Goal: Transaction & Acquisition: Purchase product/service

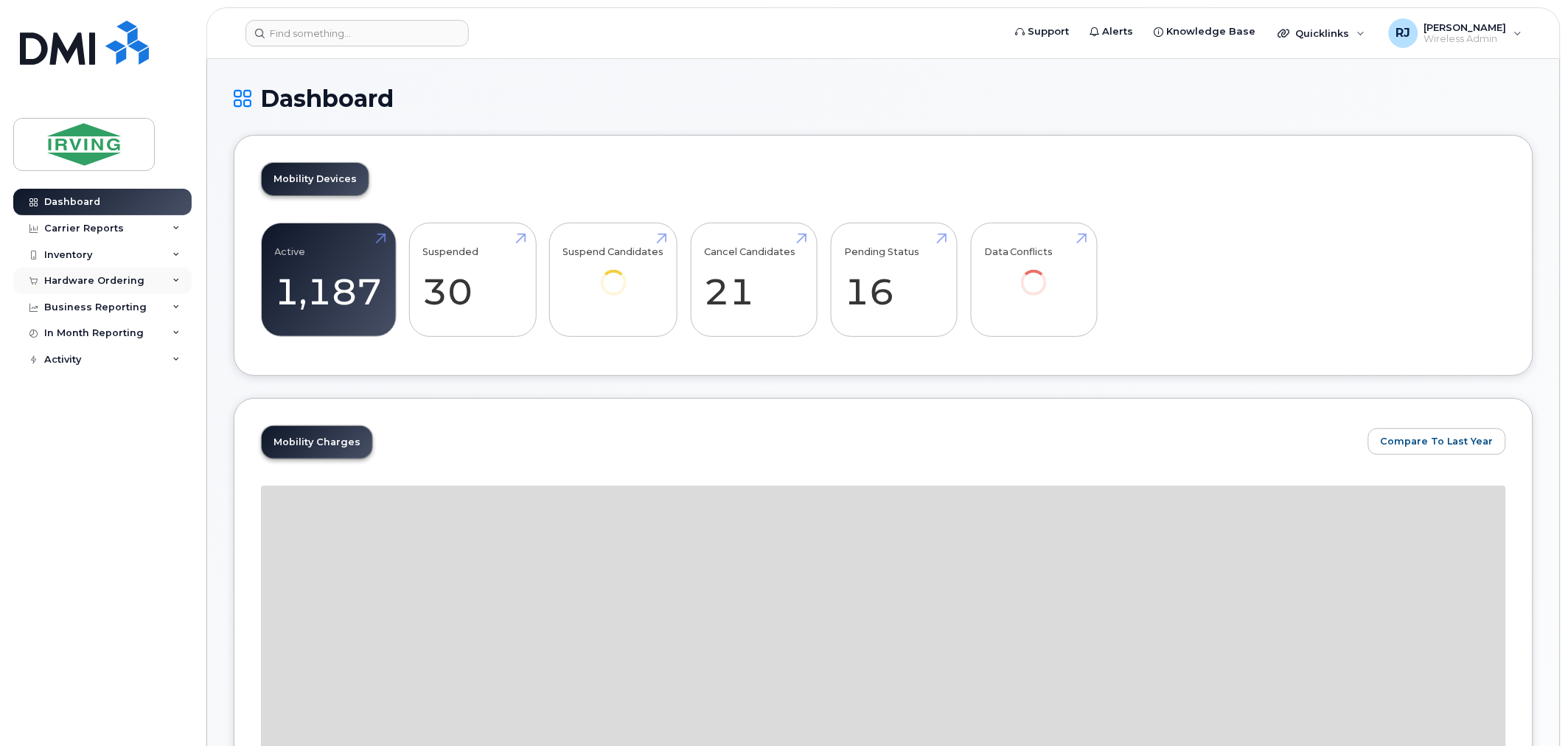
click at [130, 279] on div "Hardware Ordering" at bounding box center [94, 281] width 100 height 12
click at [96, 302] on div "Overview" at bounding box center [74, 307] width 48 height 13
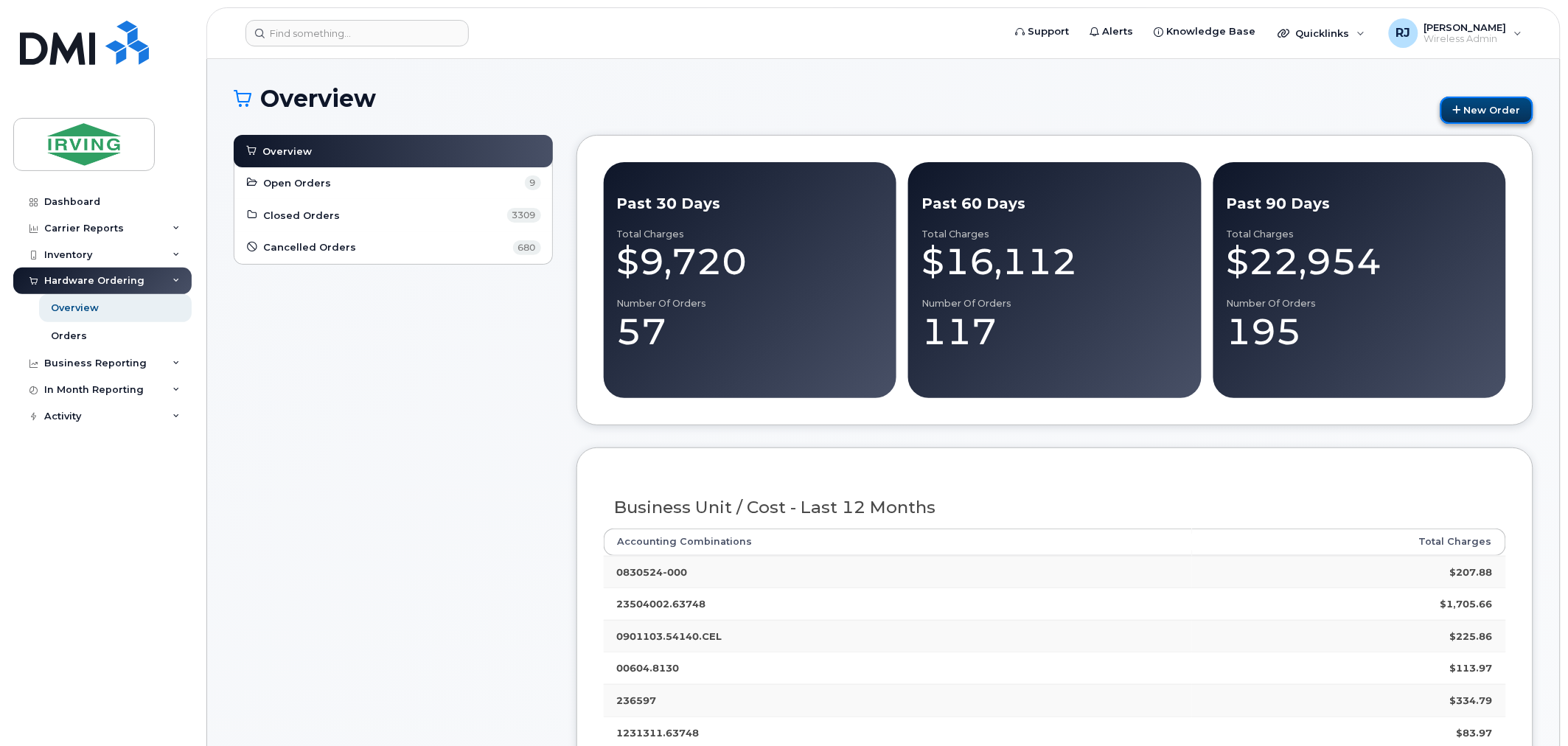
click at [1465, 119] on link "New Order" at bounding box center [1487, 110] width 93 height 27
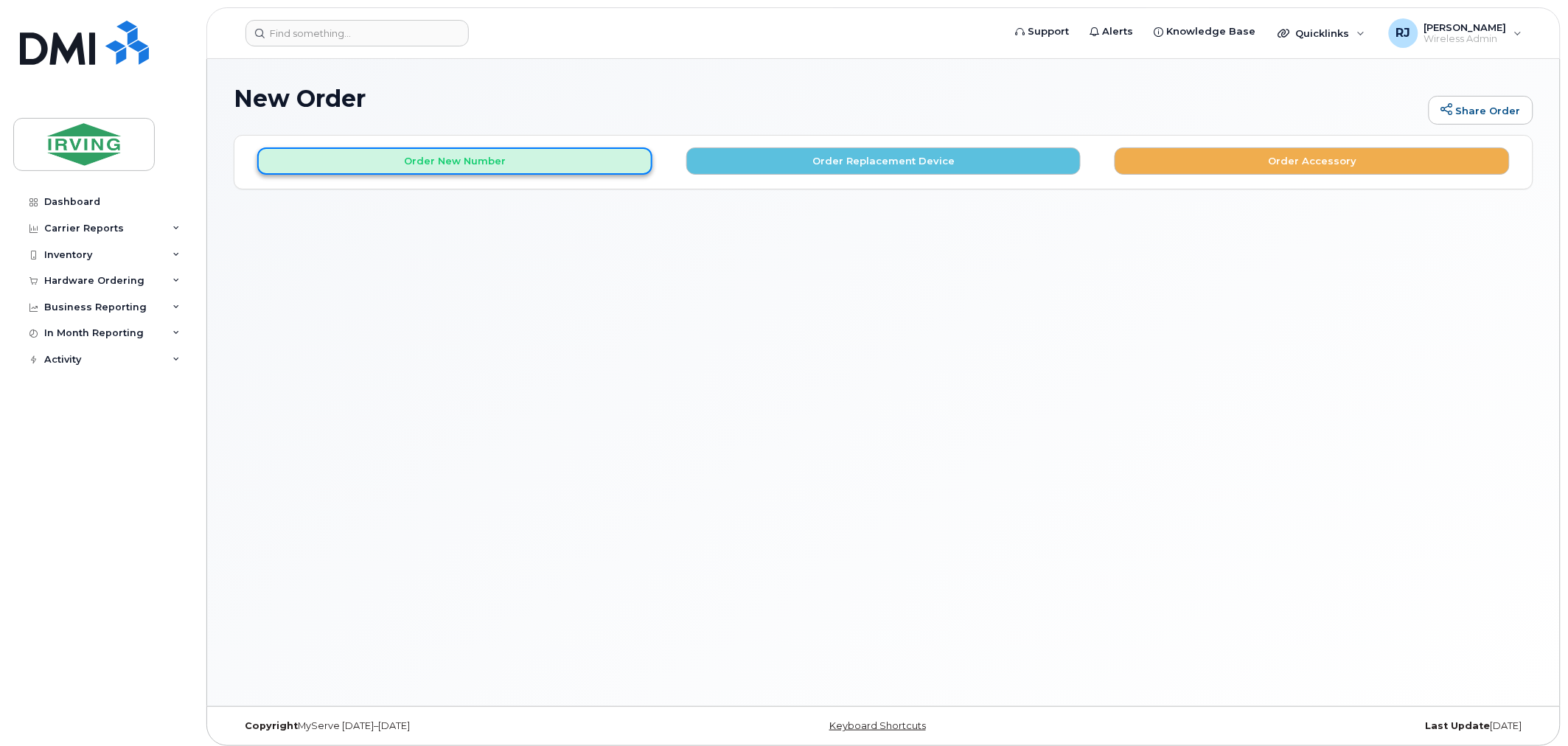
click at [550, 174] on button "Order New Number" at bounding box center [455, 161] width 395 height 27
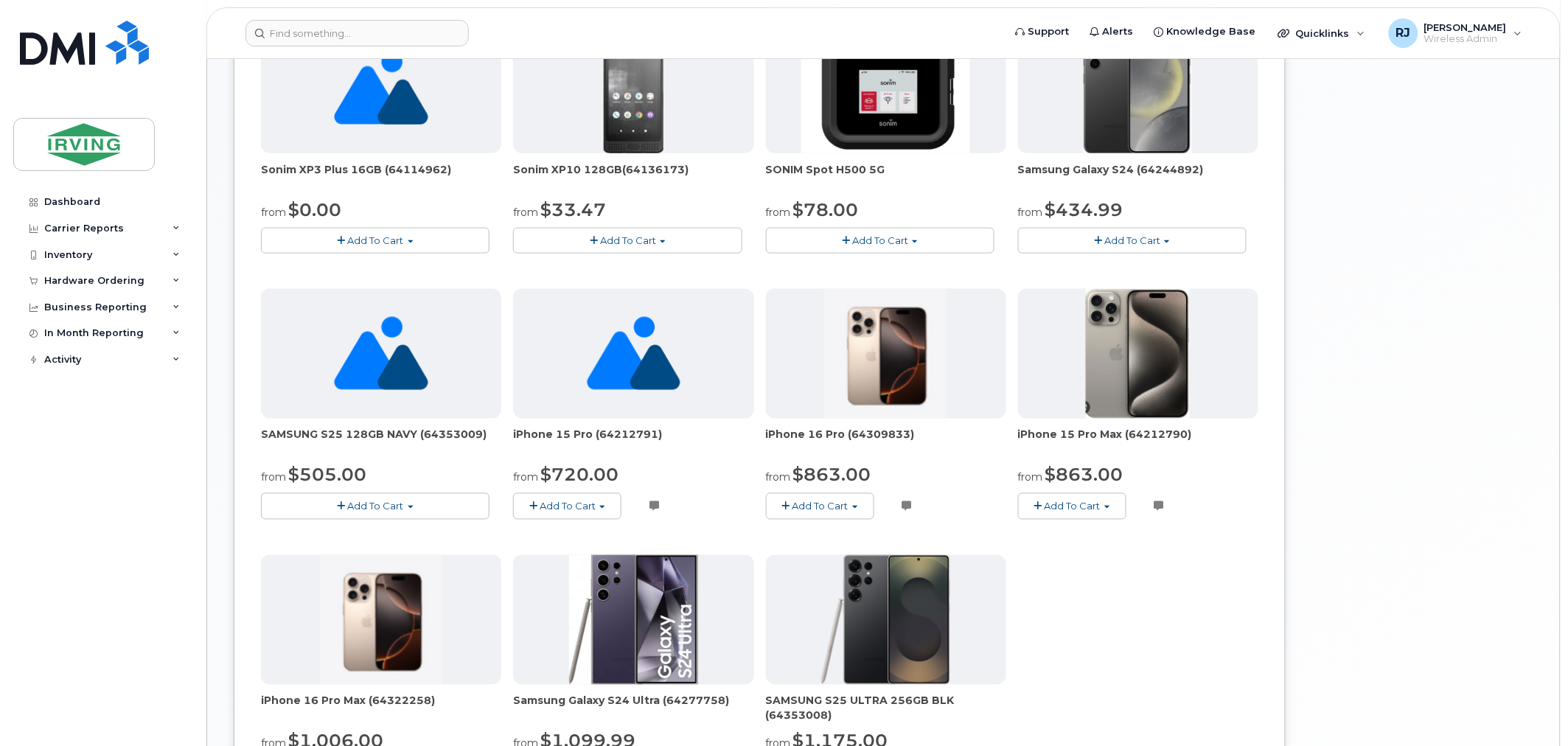
scroll to position [562, 0]
